Goal: Check status: Check status

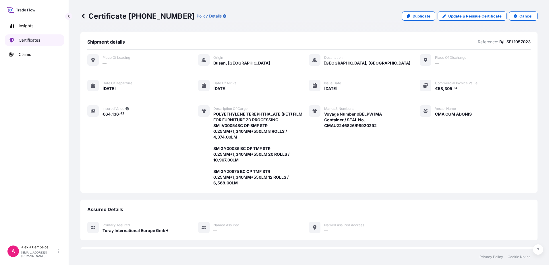
click at [46, 42] on link "Certificates" at bounding box center [34, 39] width 59 height 11
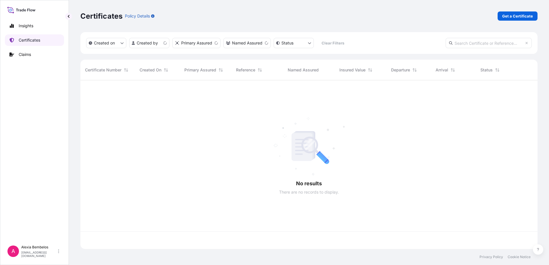
scroll to position [168, 453]
